Goal: Task Accomplishment & Management: Manage account settings

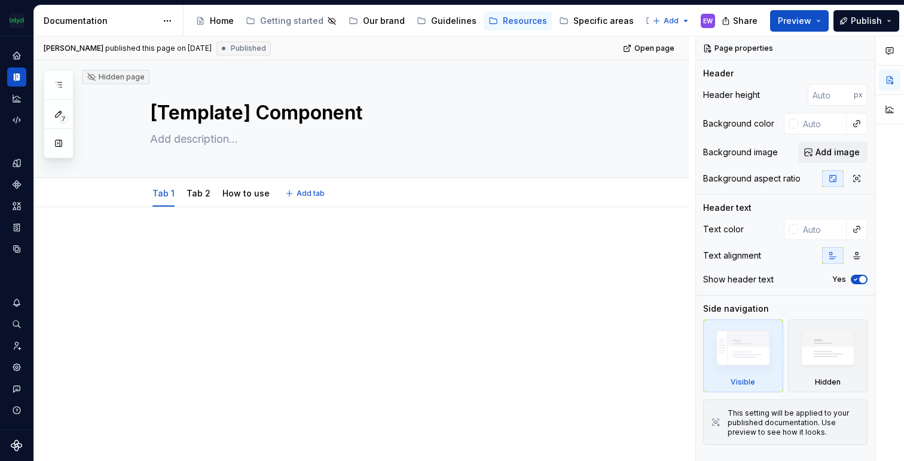
type textarea "*"
click at [19, 55] on icon "Home" at bounding box center [17, 55] width 8 height 8
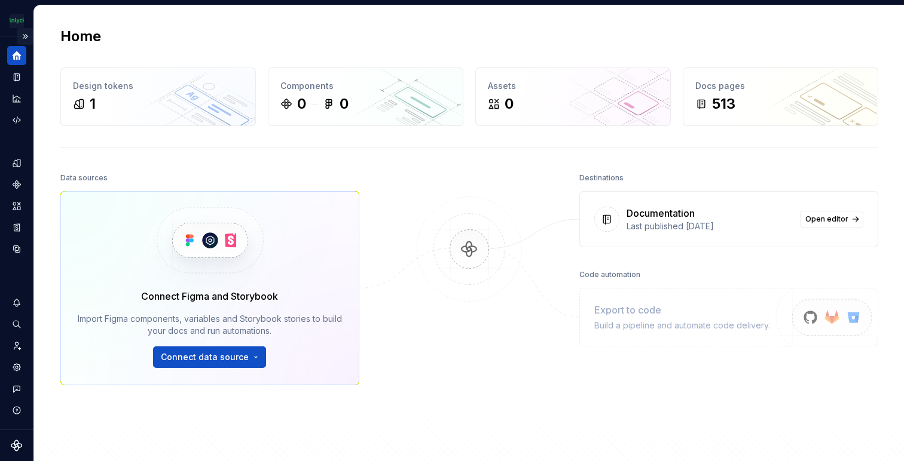
click at [25, 36] on button "Expand sidebar" at bounding box center [25, 36] width 17 height 17
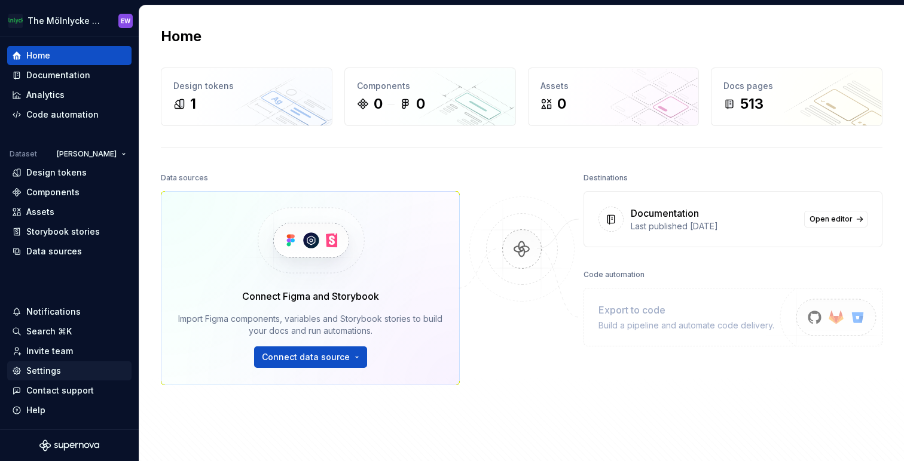
click at [51, 369] on div "Settings" at bounding box center [43, 371] width 35 height 12
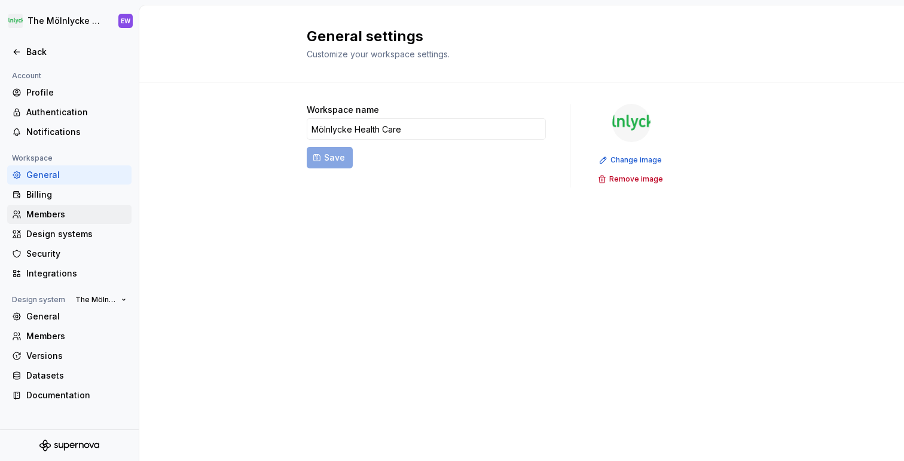
click at [60, 215] on div "Members" at bounding box center [76, 215] width 100 height 12
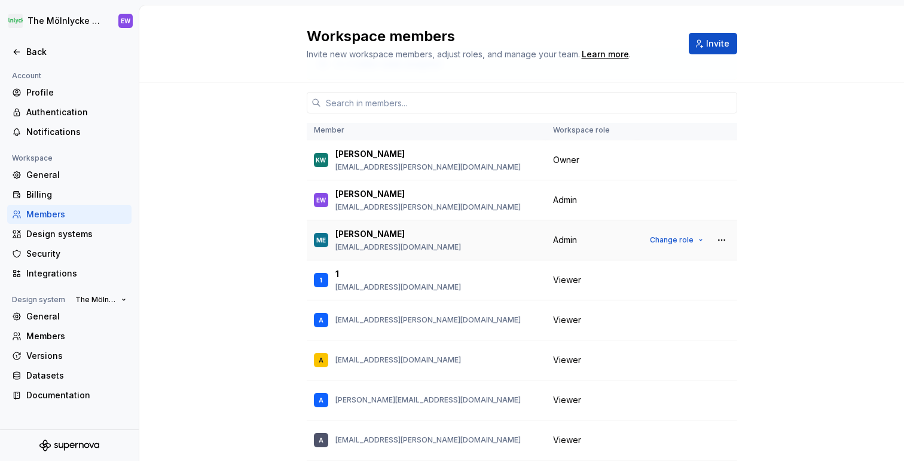
scroll to position [52, 0]
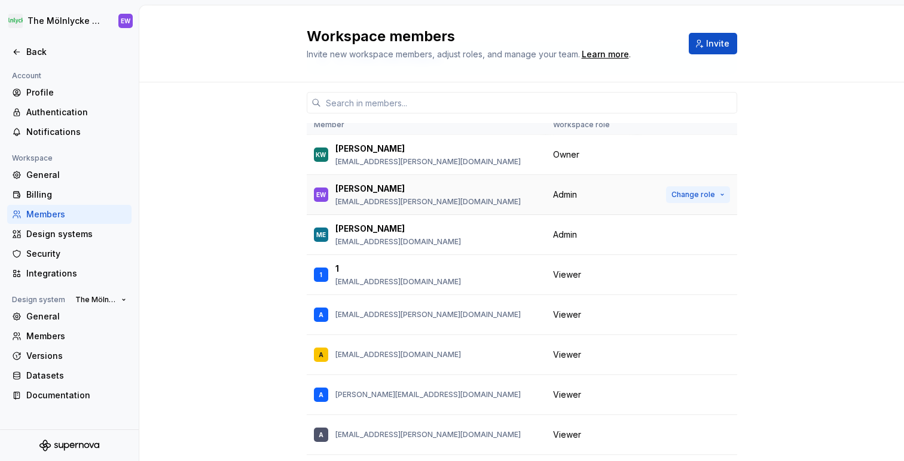
click at [684, 191] on span "Change role" at bounding box center [693, 195] width 44 height 10
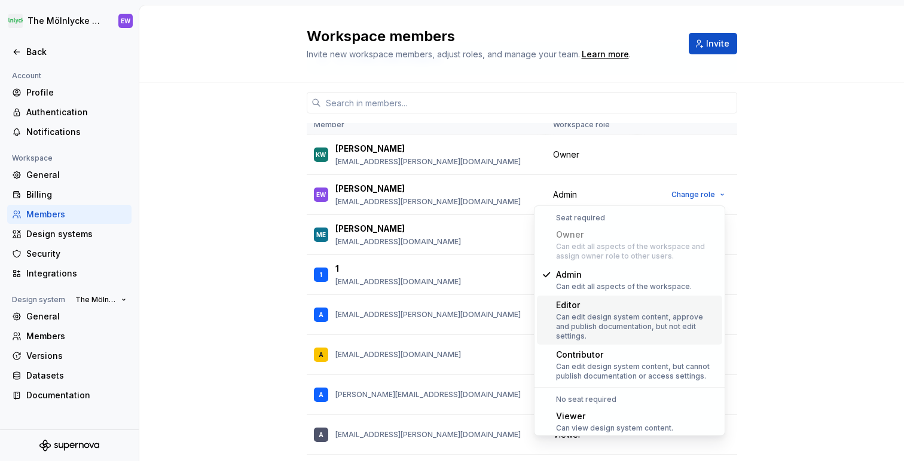
scroll to position [23, 0]
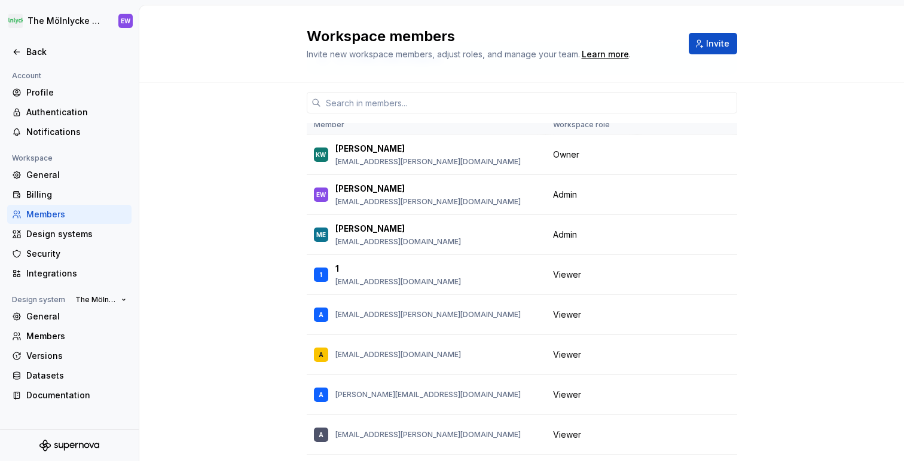
click at [680, 195] on span "Change role" at bounding box center [693, 195] width 44 height 10
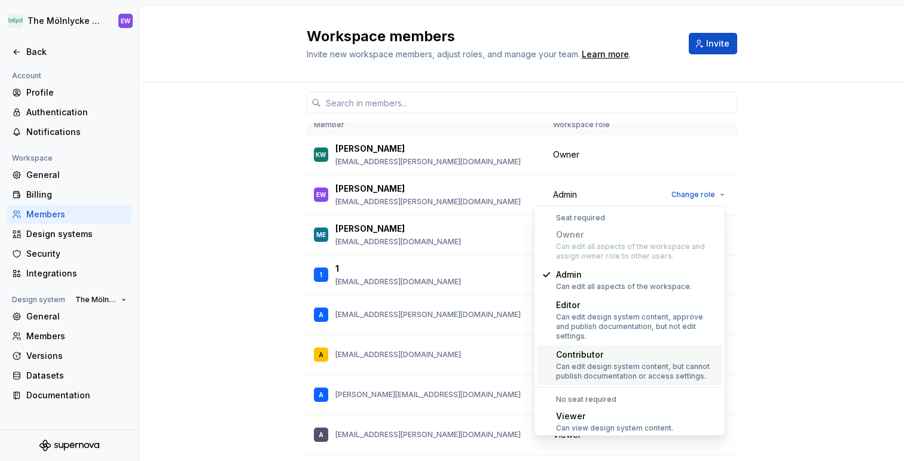
scroll to position [34, 0]
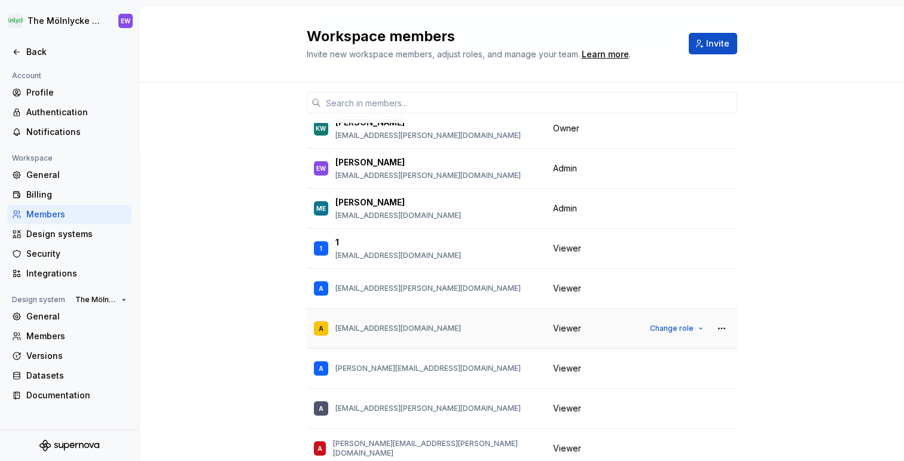
scroll to position [0, 0]
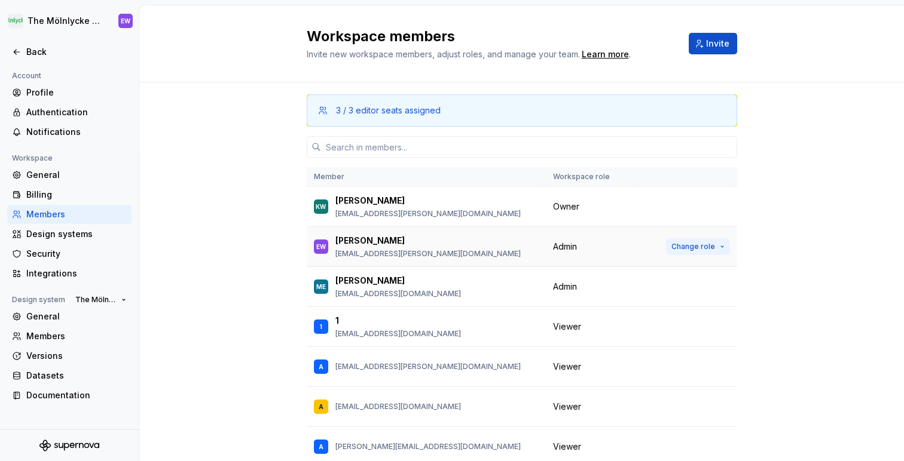
click at [684, 242] on span "Change role" at bounding box center [693, 247] width 44 height 10
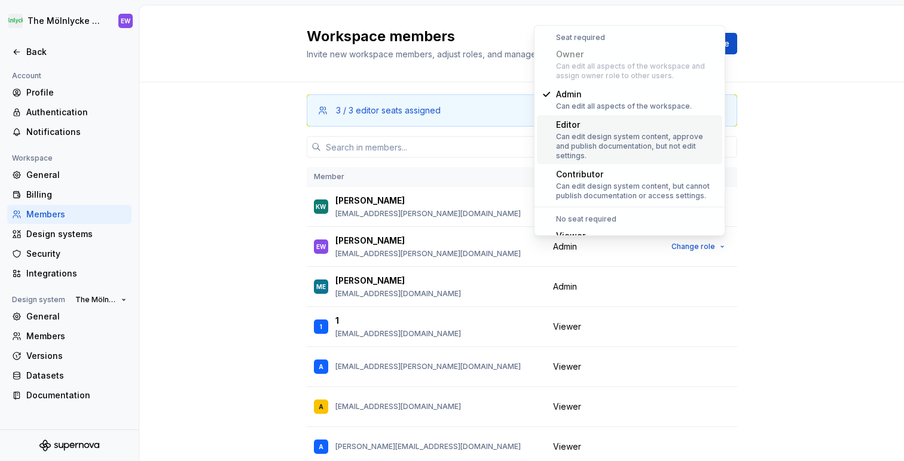
scroll to position [54, 0]
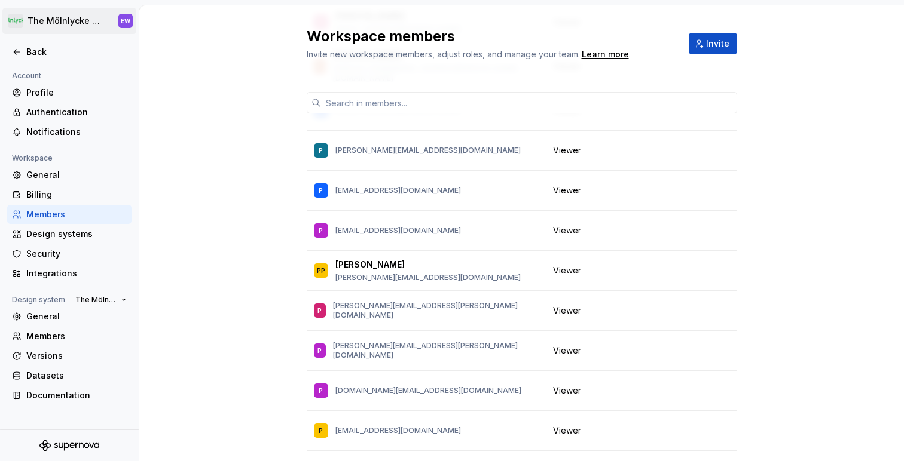
scroll to position [11381, 0]
